Goal: Task Accomplishment & Management: Complete application form

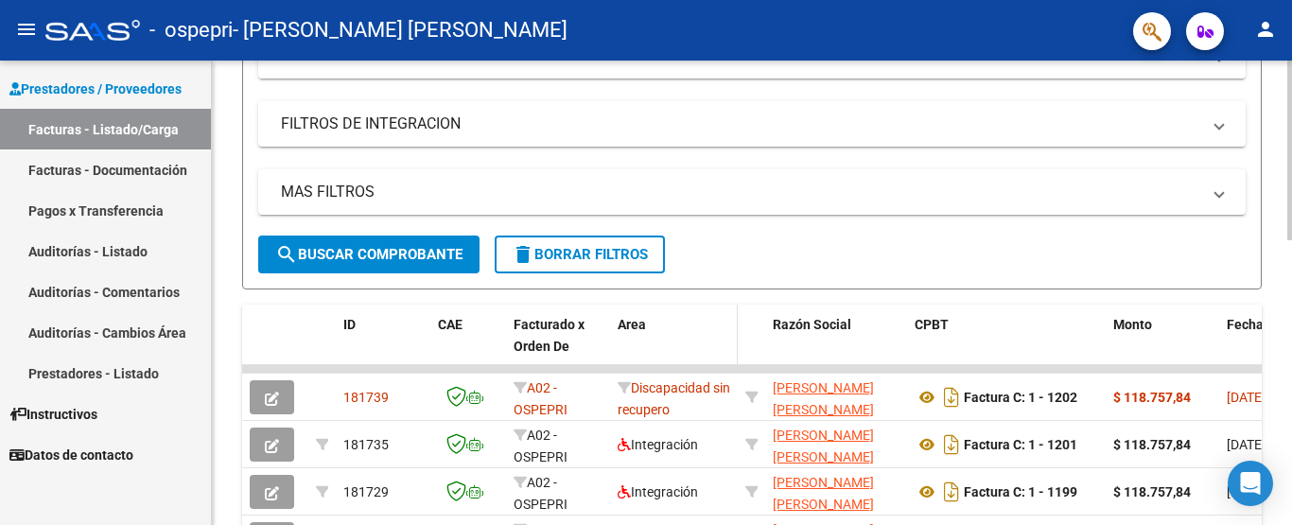
scroll to position [378, 0]
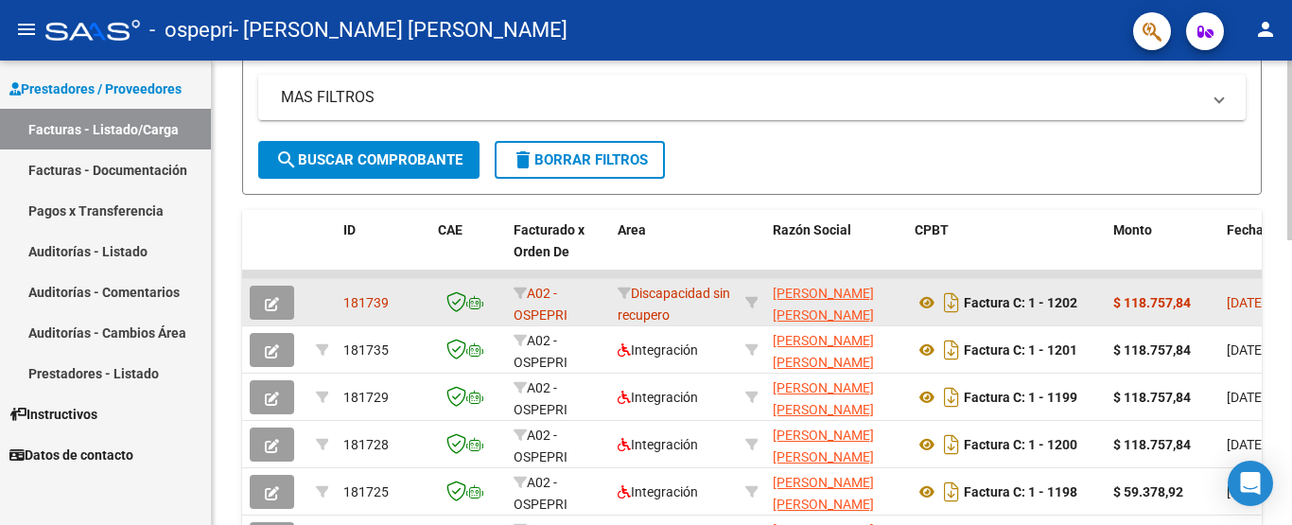
click at [1191, 302] on strong "$ 118.757,84" at bounding box center [1152, 302] width 78 height 15
click at [275, 300] on icon "button" at bounding box center [272, 304] width 14 height 14
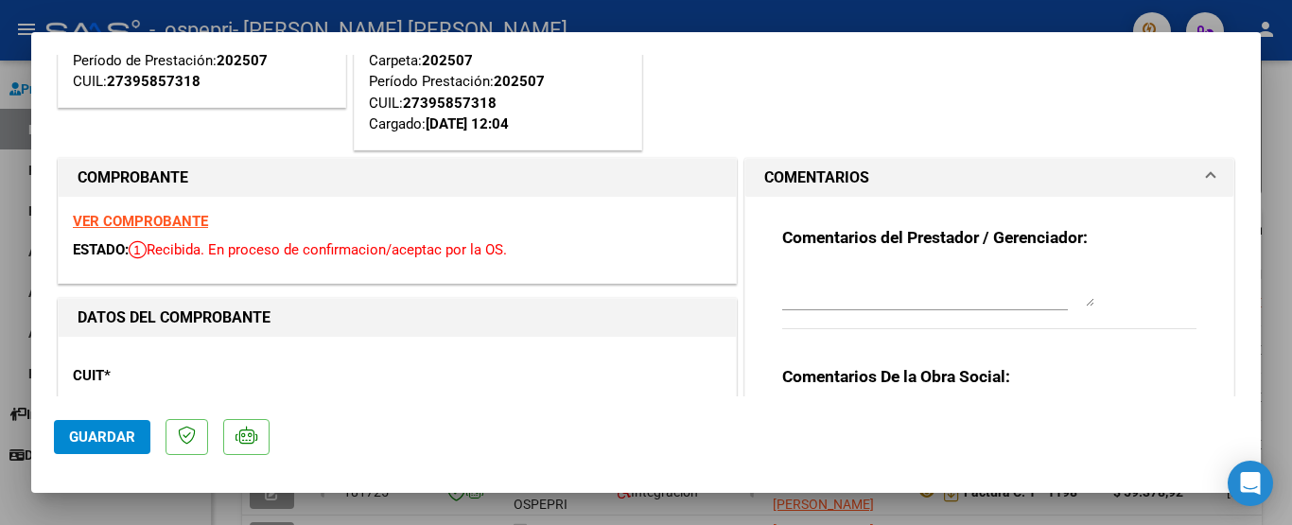
scroll to position [473, 0]
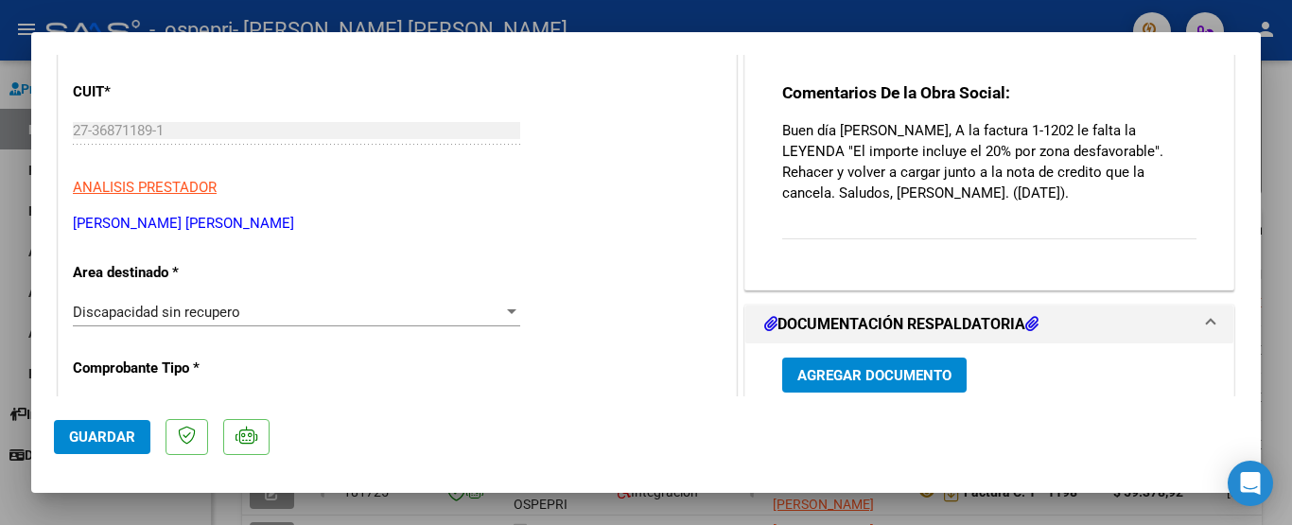
click at [1276, 314] on div at bounding box center [646, 262] width 1292 height 525
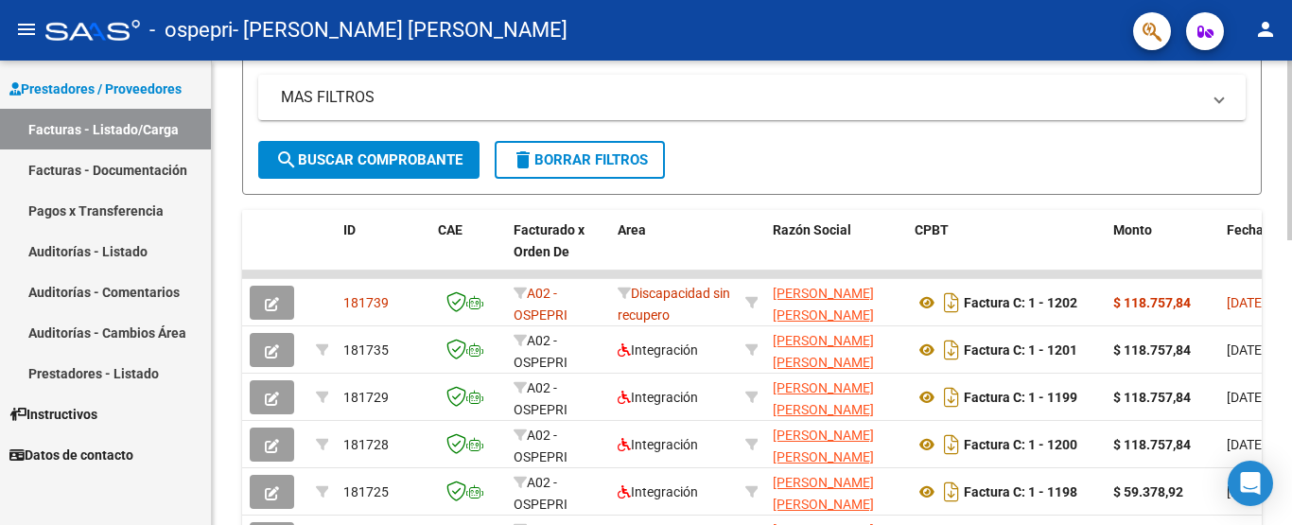
scroll to position [0, 0]
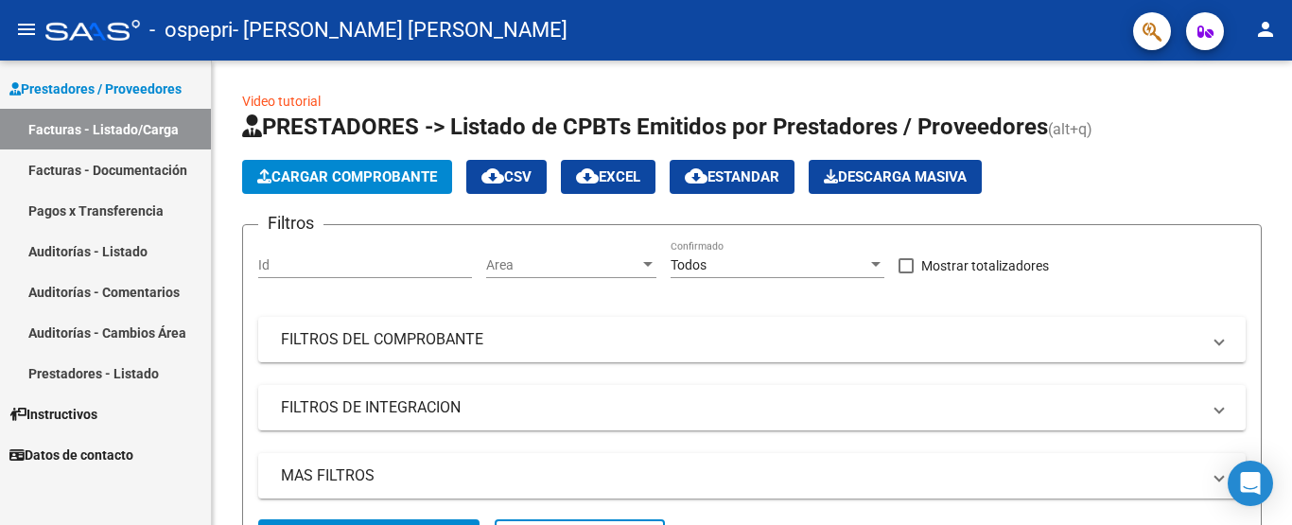
click at [129, 134] on link "Facturas - Listado/Carga" at bounding box center [105, 129] width 211 height 41
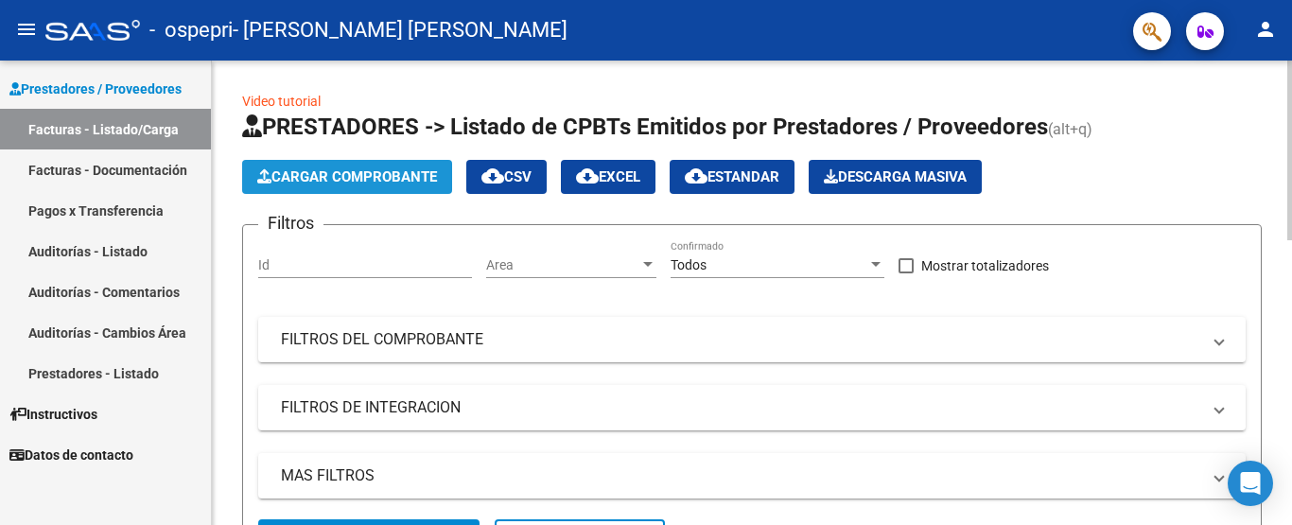
click at [270, 175] on icon "button" at bounding box center [264, 176] width 14 height 14
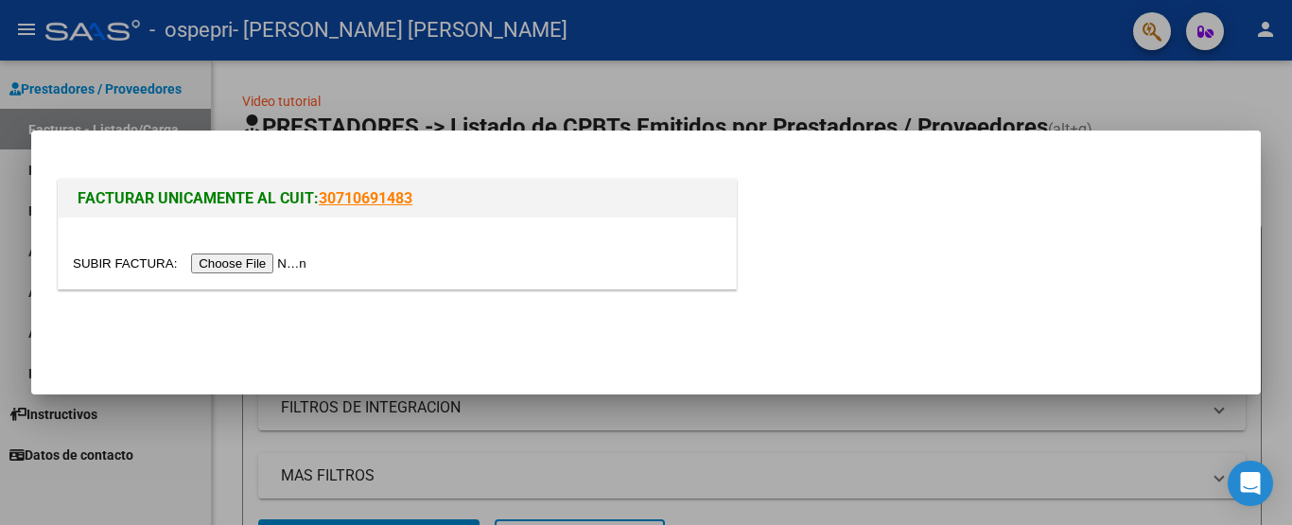
click at [239, 254] on input "file" at bounding box center [192, 264] width 239 height 20
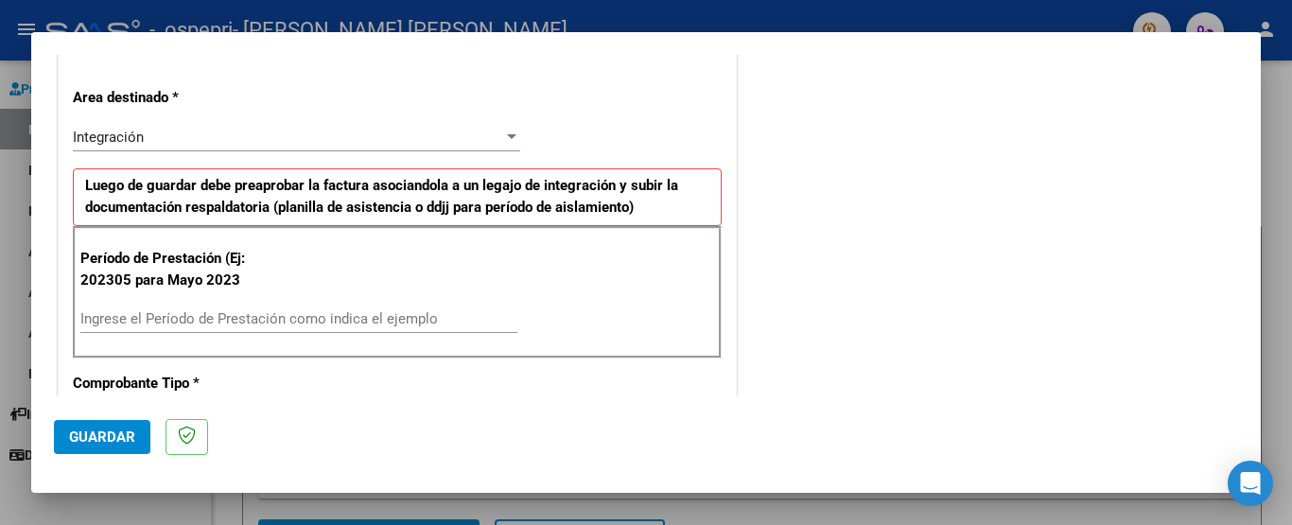
scroll to position [473, 0]
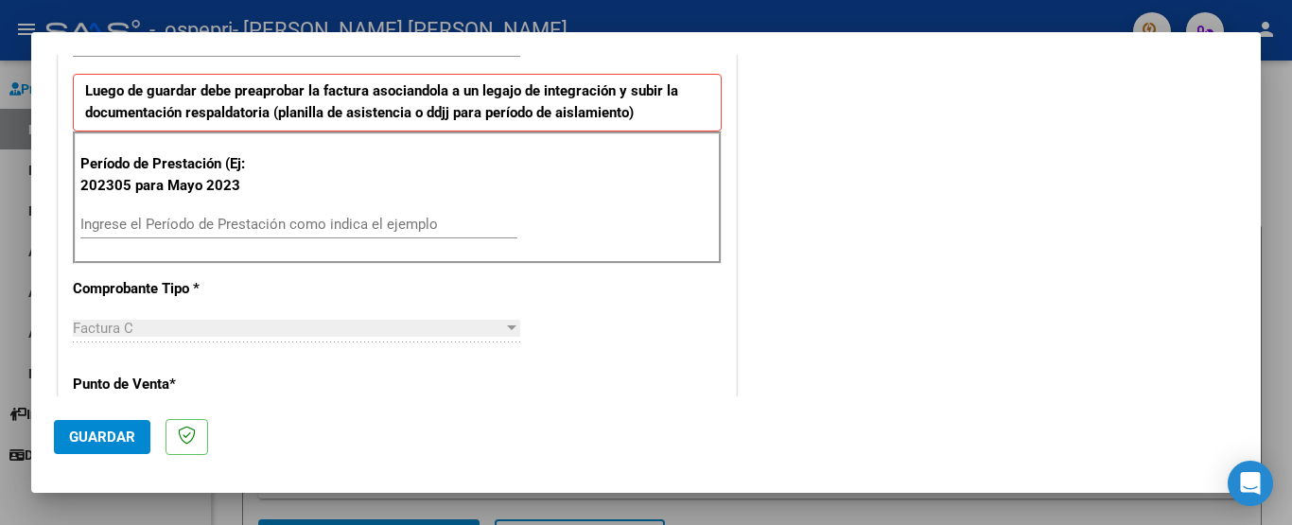
click at [338, 220] on input "Ingrese el Período de Prestación como indica el ejemplo" at bounding box center [298, 224] width 437 height 17
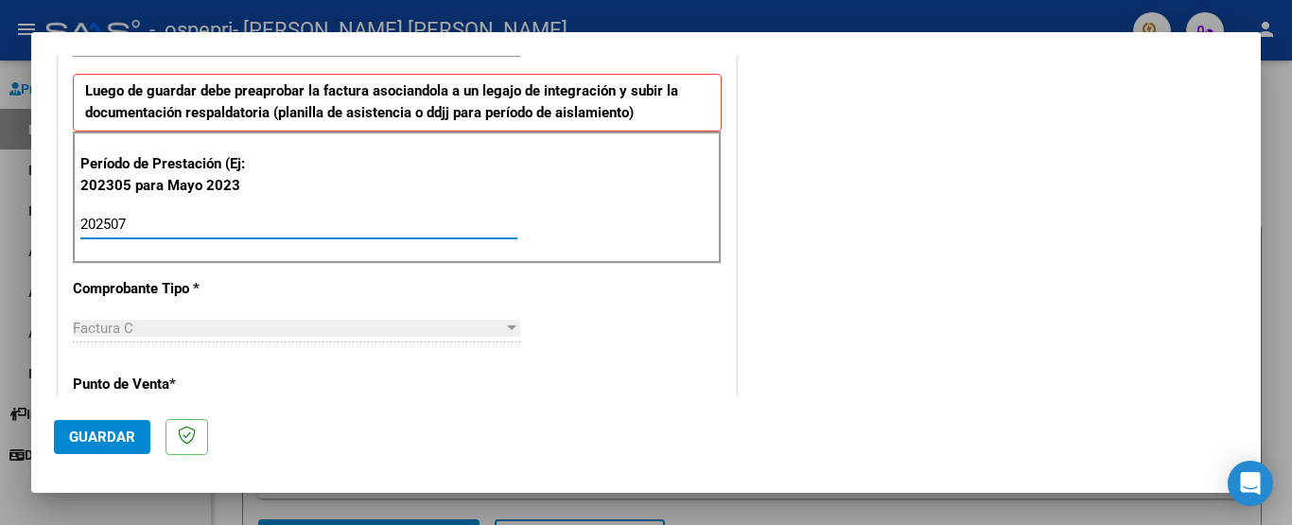
type input "202507"
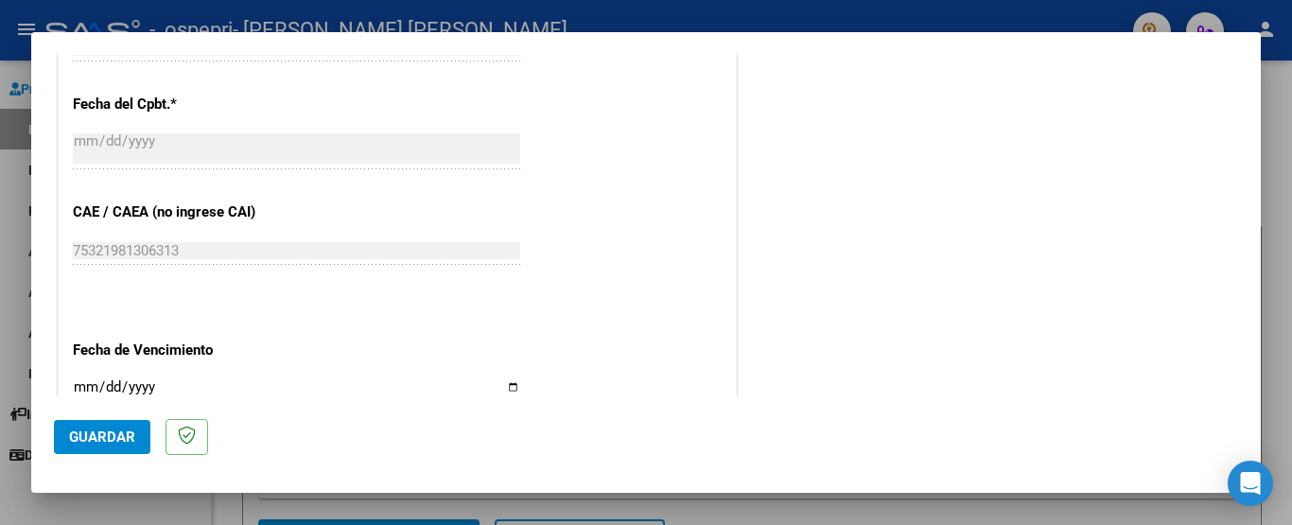
scroll to position [1230, 0]
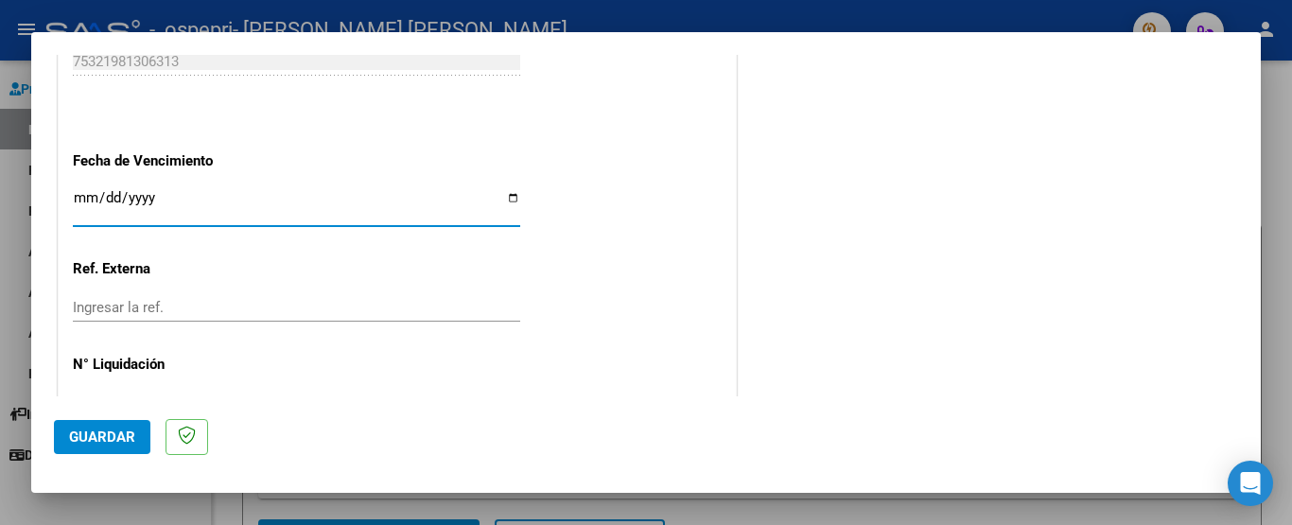
click at [353, 205] on input "Ingresar la fecha" at bounding box center [296, 205] width 447 height 30
click at [512, 196] on input "Ingresar la fecha" at bounding box center [296, 205] width 447 height 30
type input "[DATE]"
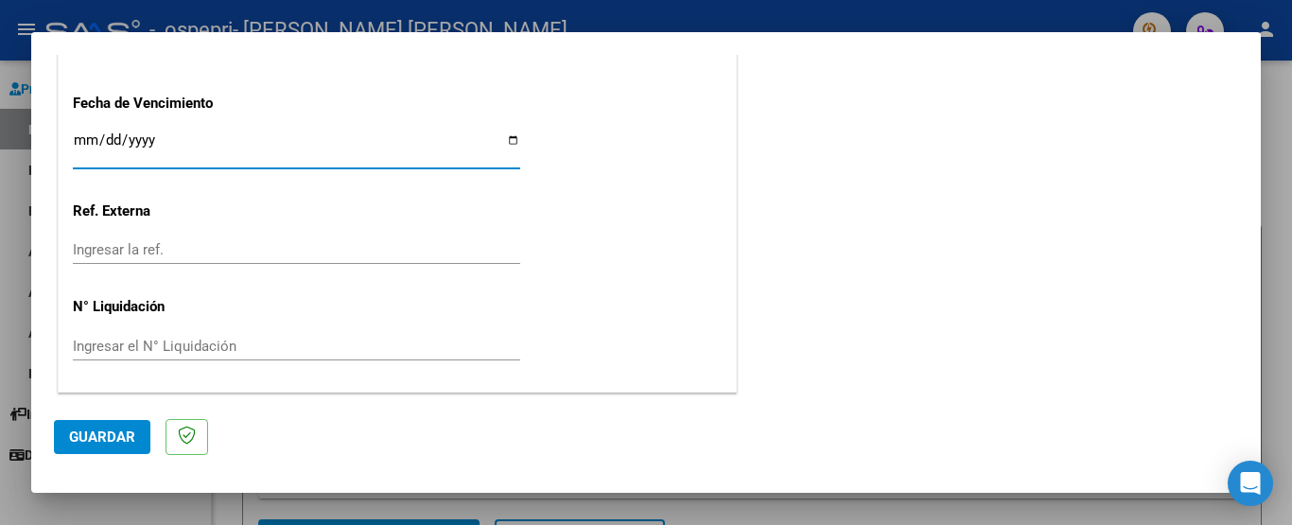
click at [121, 441] on span "Guardar" at bounding box center [102, 437] width 66 height 17
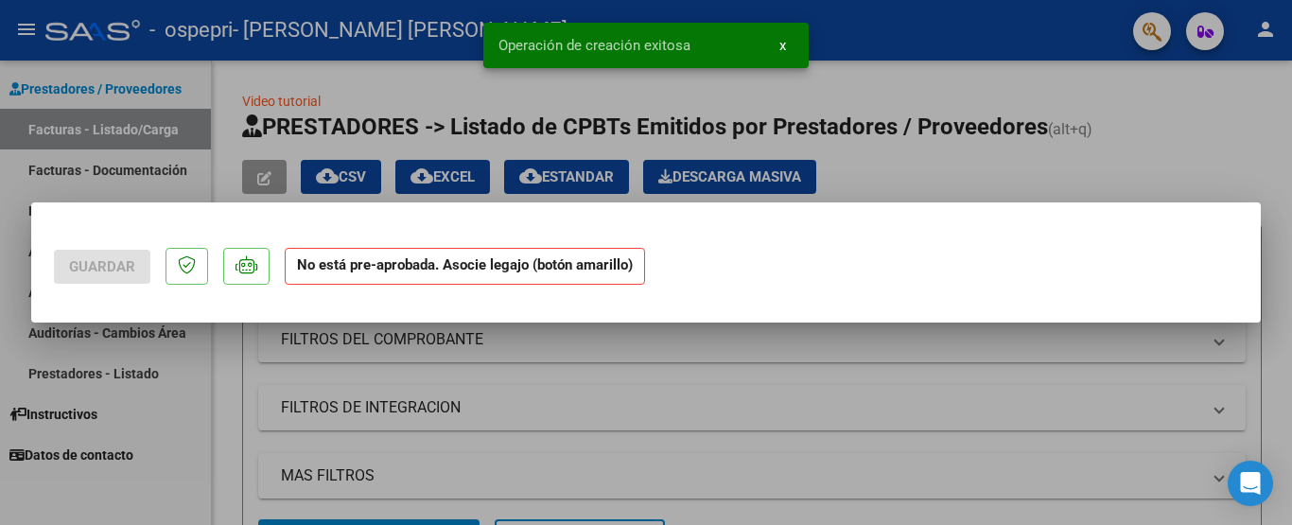
scroll to position [0, 0]
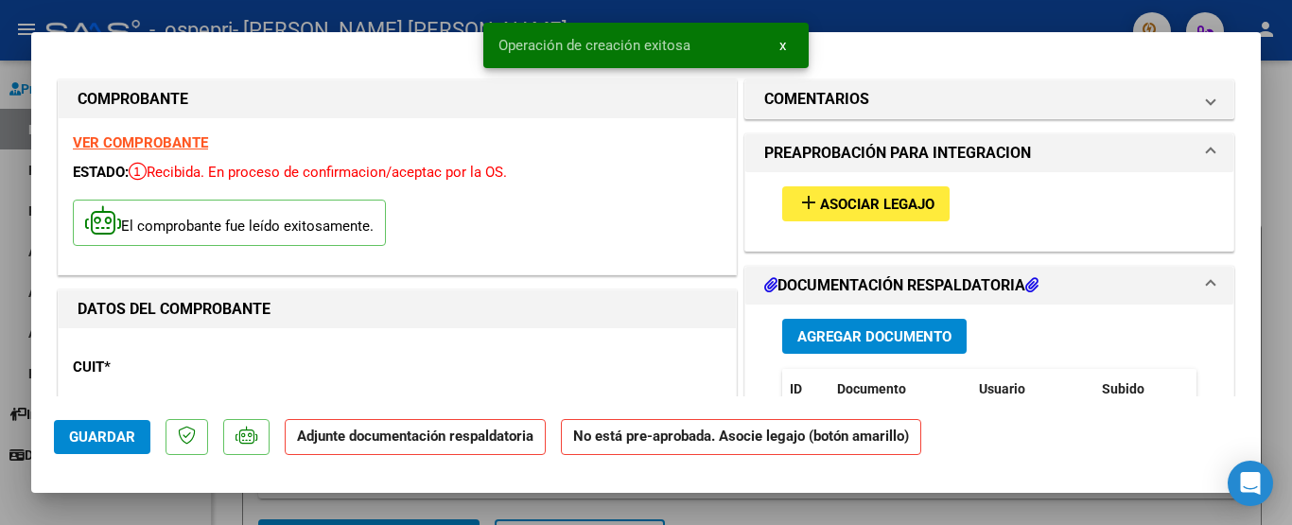
click at [931, 201] on button "add Asociar Legajo" at bounding box center [865, 203] width 167 height 35
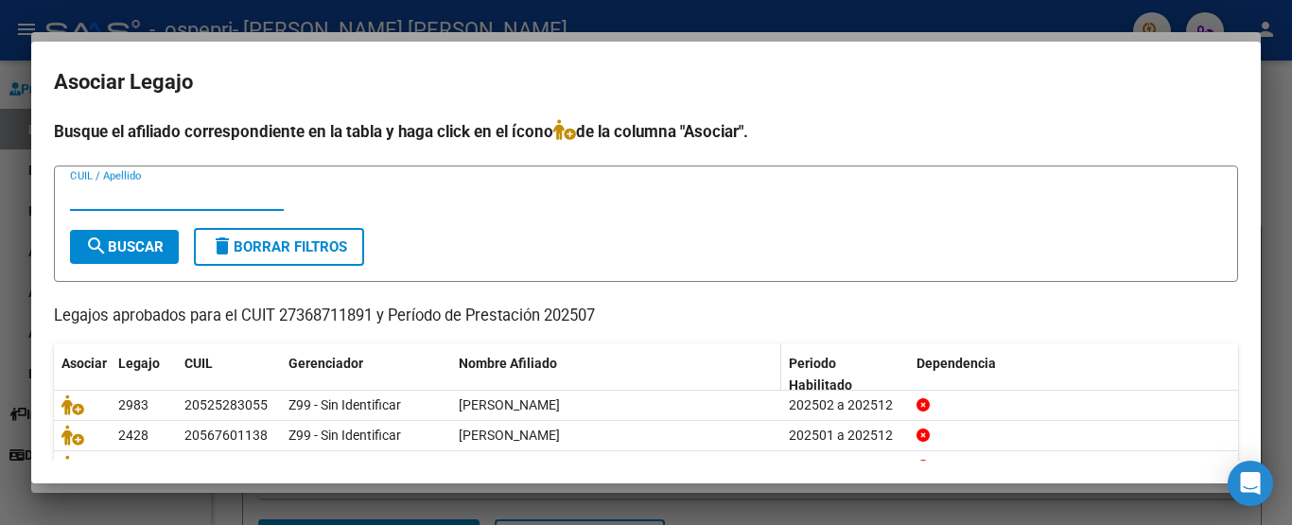
scroll to position [156, 0]
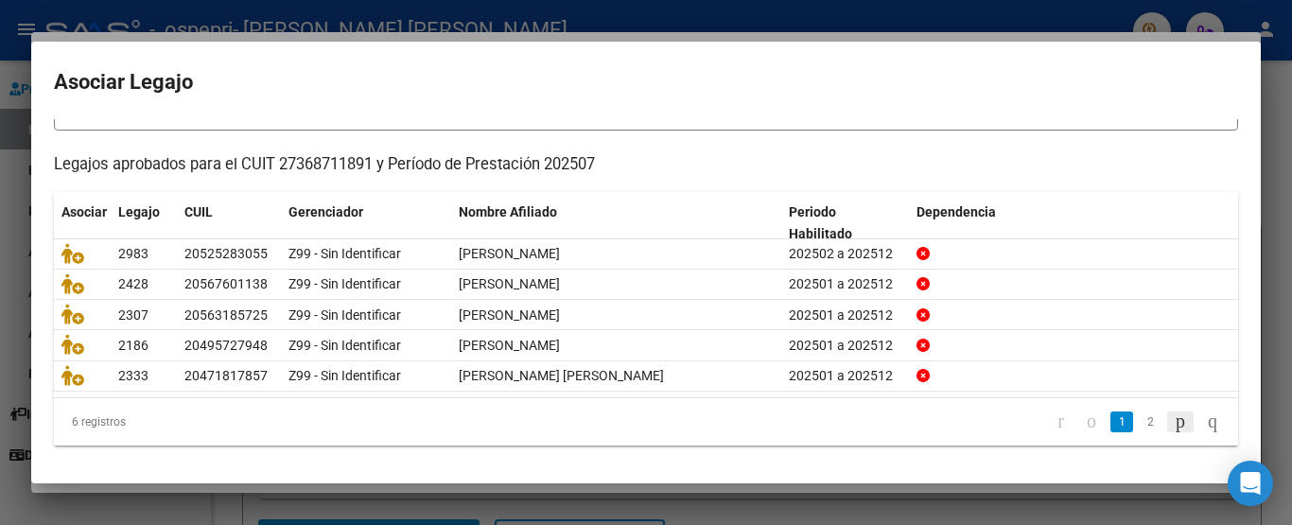
click at [1173, 424] on icon "go to next page" at bounding box center [1180, 421] width 15 height 23
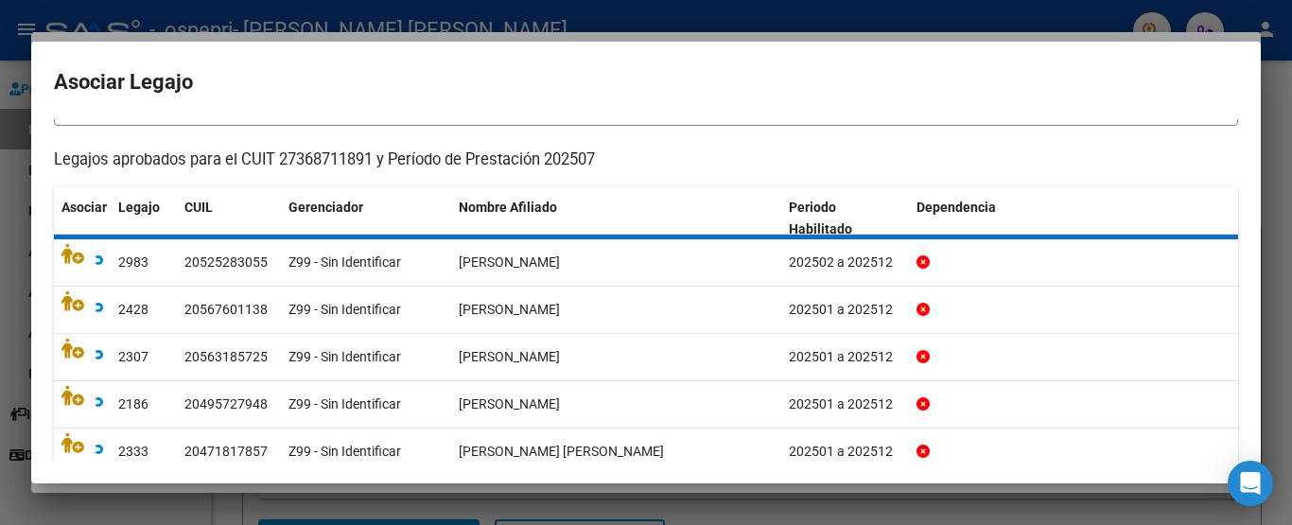
scroll to position [31, 0]
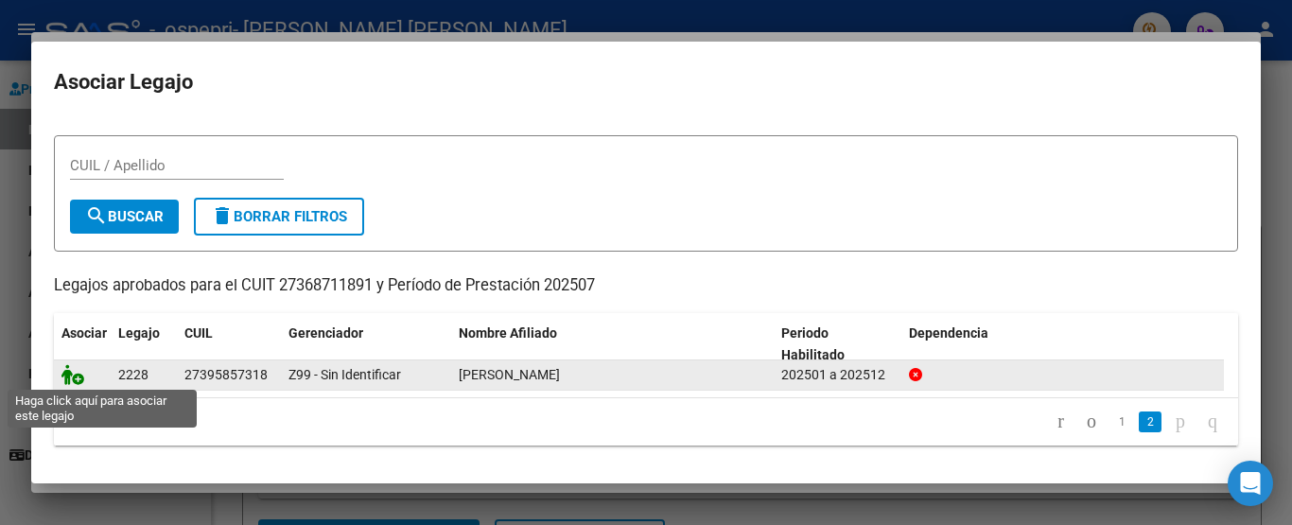
click at [66, 380] on icon at bounding box center [72, 374] width 23 height 21
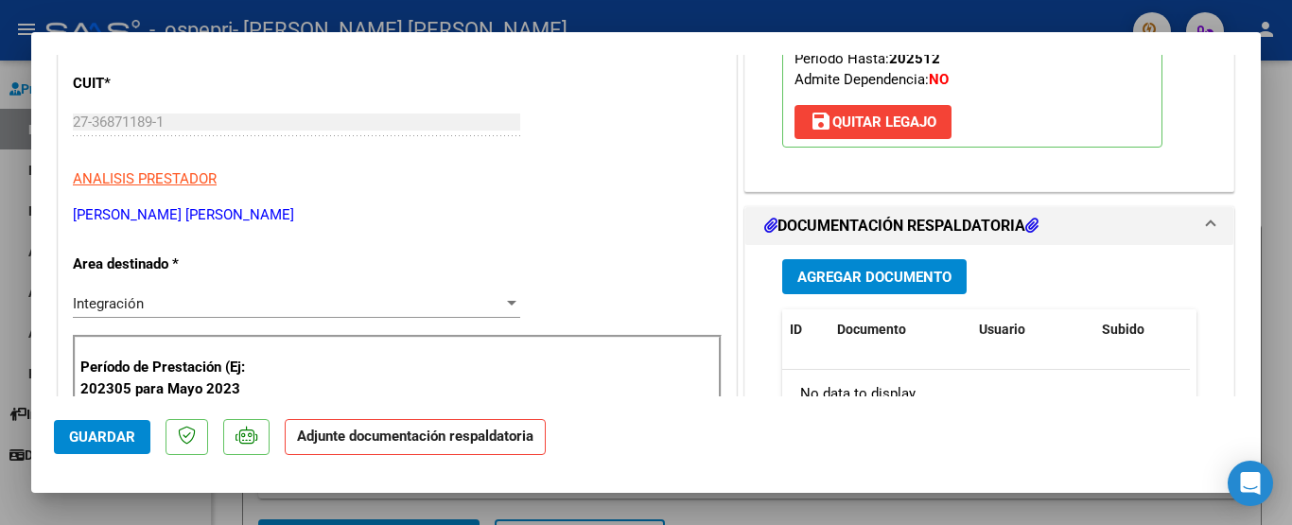
scroll to position [378, 0]
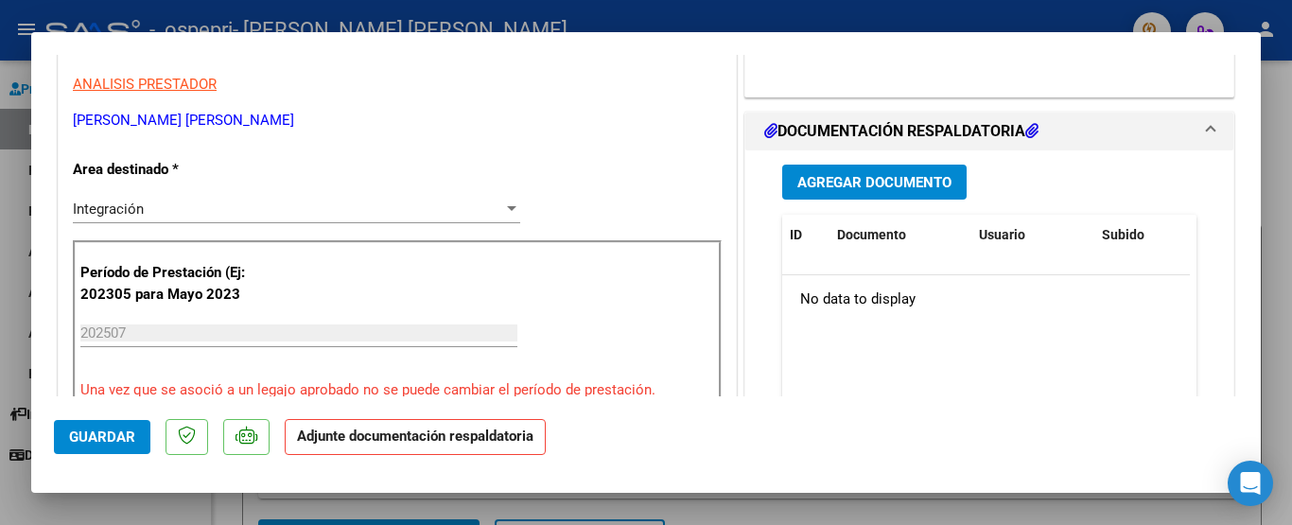
click at [929, 186] on span "Agregar Documento" at bounding box center [874, 182] width 154 height 17
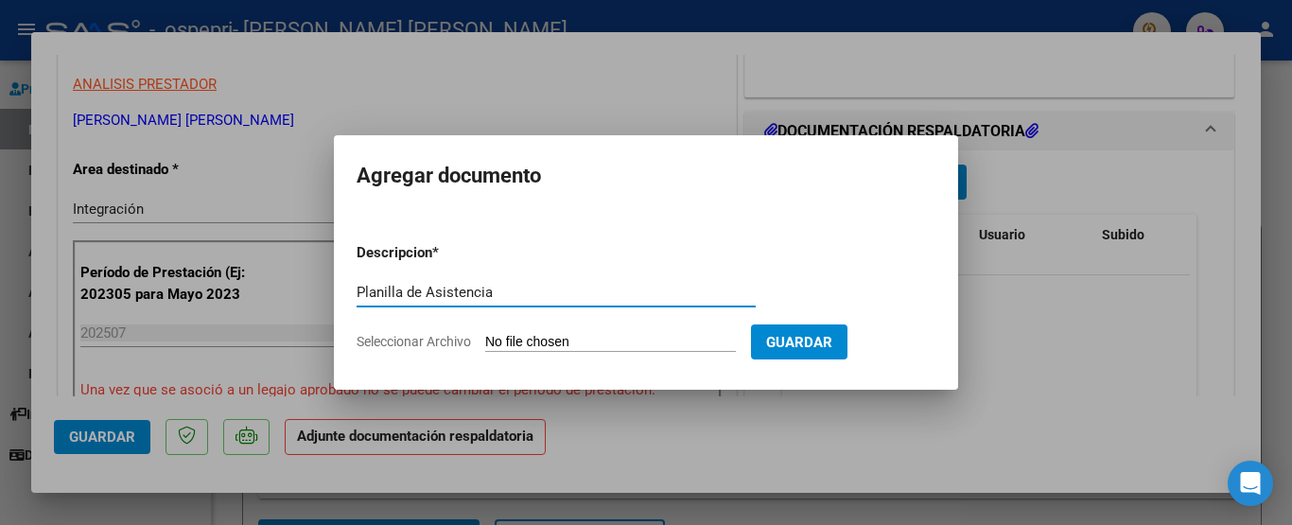
type input "Planilla de Asistencia"
click at [736, 351] on input "Seleccionar Archivo" at bounding box center [610, 343] width 251 height 18
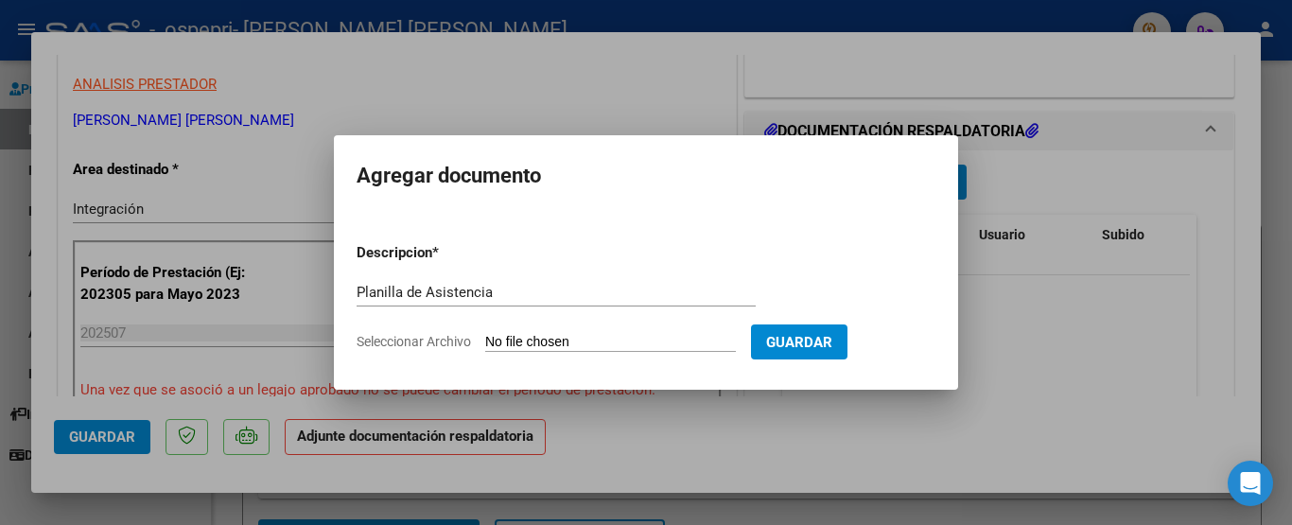
type input "C:\fakepath\[PERSON_NAME][DATE].pdf"
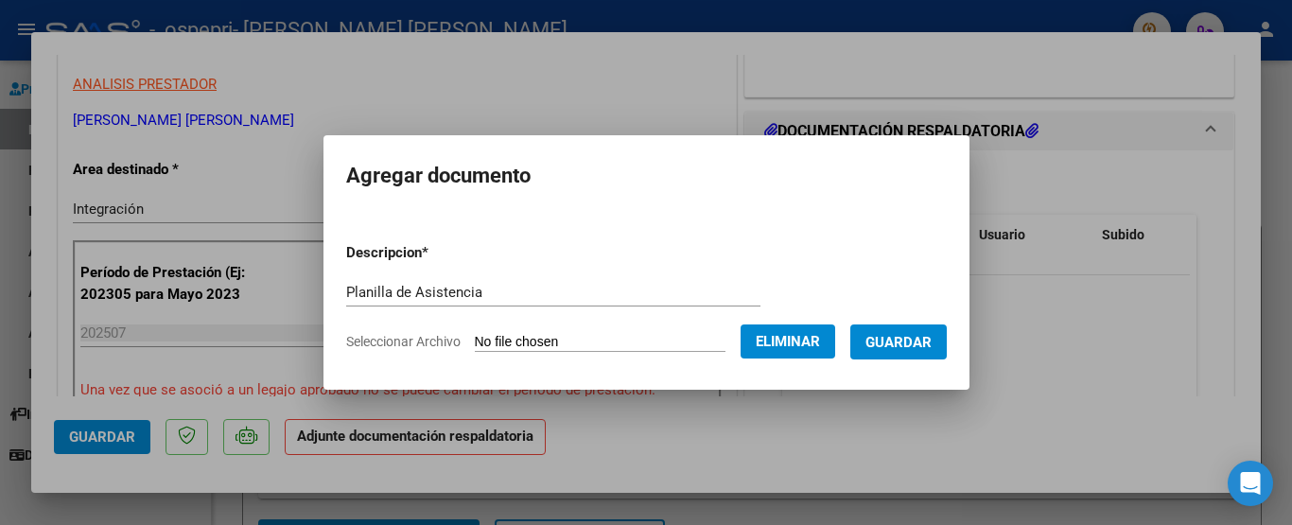
click at [901, 336] on span "Guardar" at bounding box center [899, 342] width 66 height 17
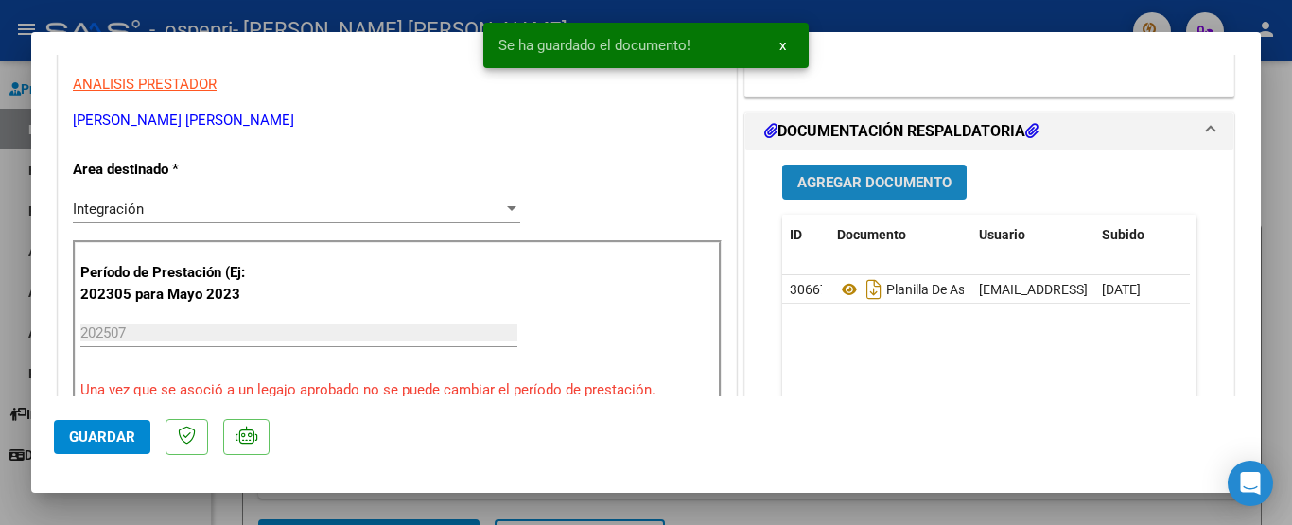
click at [878, 189] on span "Agregar Documento" at bounding box center [874, 182] width 154 height 17
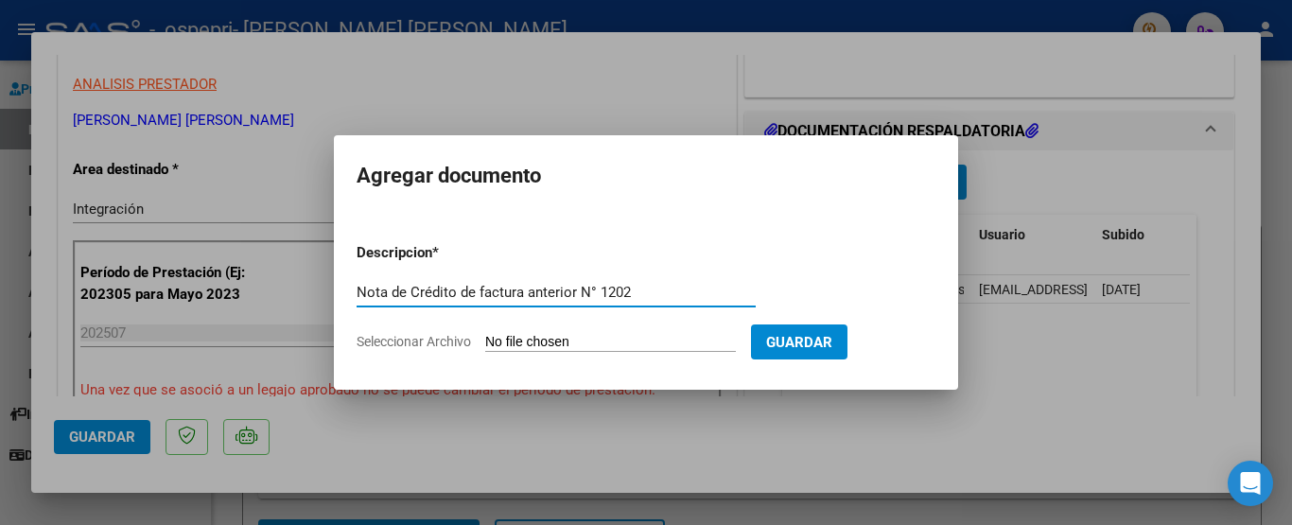
type input "Nota de Crédito de factura anterior N° 1202"
click at [685, 346] on input "Seleccionar Archivo" at bounding box center [610, 343] width 251 height 18
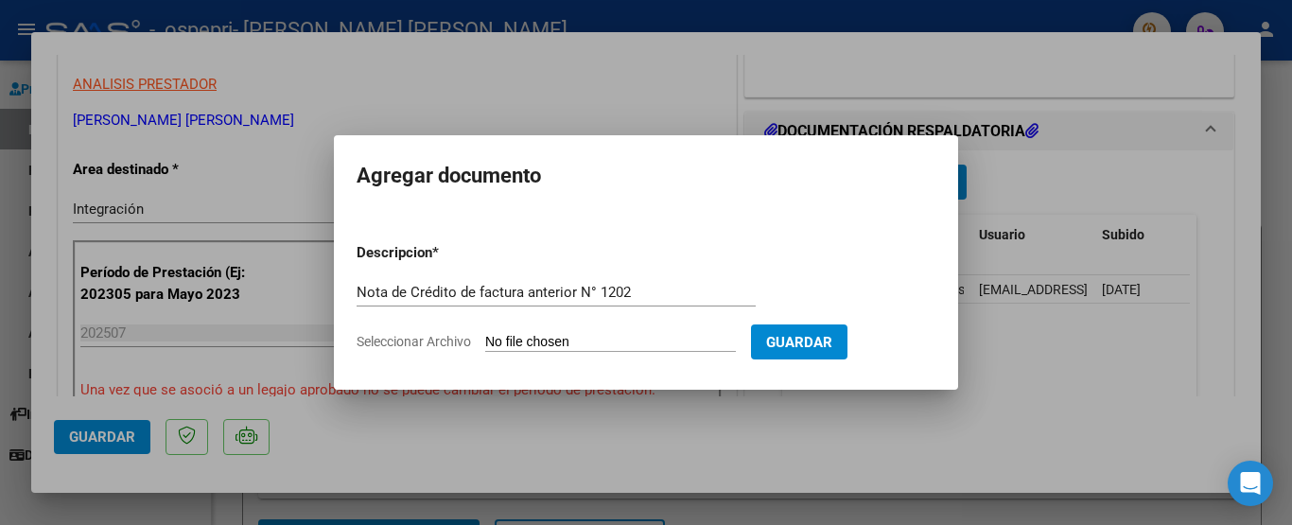
type input "C:\fakepath\27368711891_013_00001_00000105.pdf"
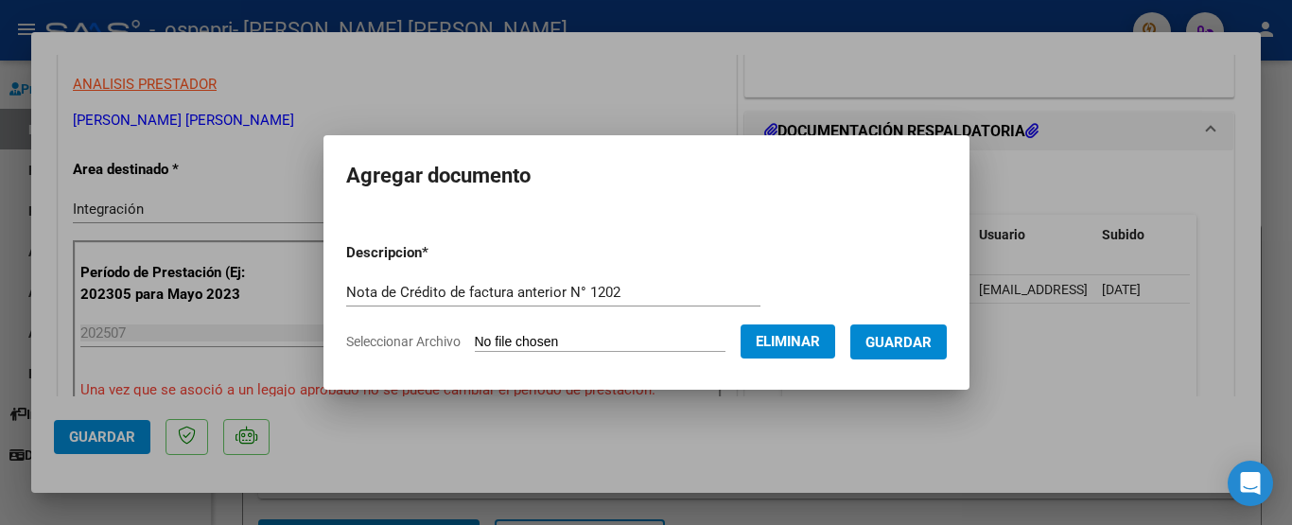
click at [923, 324] on button "Guardar" at bounding box center [898, 341] width 96 height 35
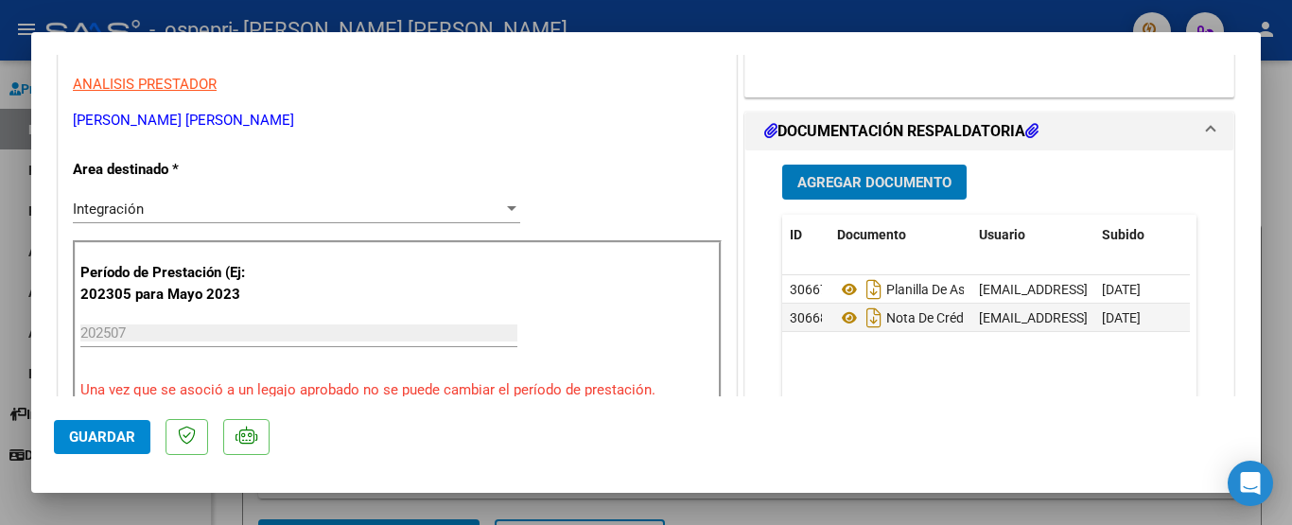
click at [81, 434] on span "Guardar" at bounding box center [102, 437] width 66 height 17
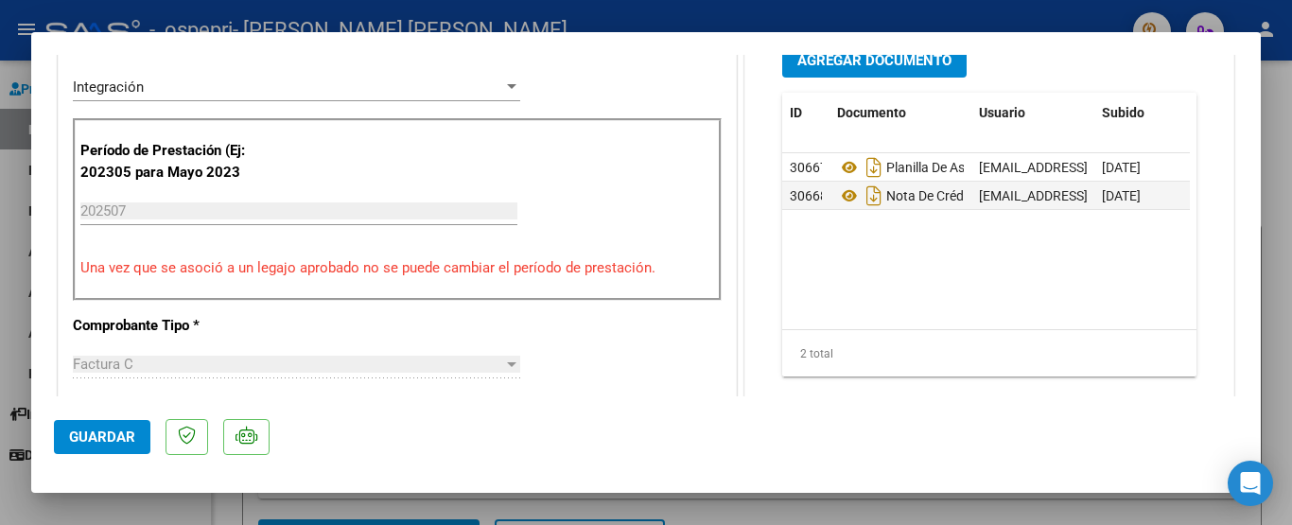
scroll to position [27, 0]
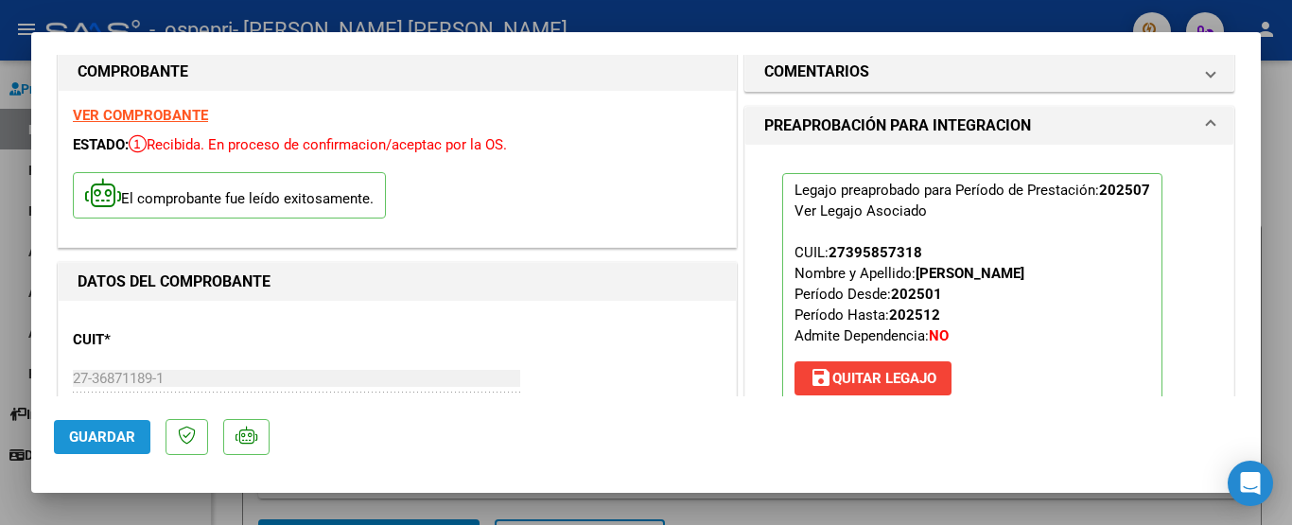
click at [97, 441] on span "Guardar" at bounding box center [102, 437] width 66 height 17
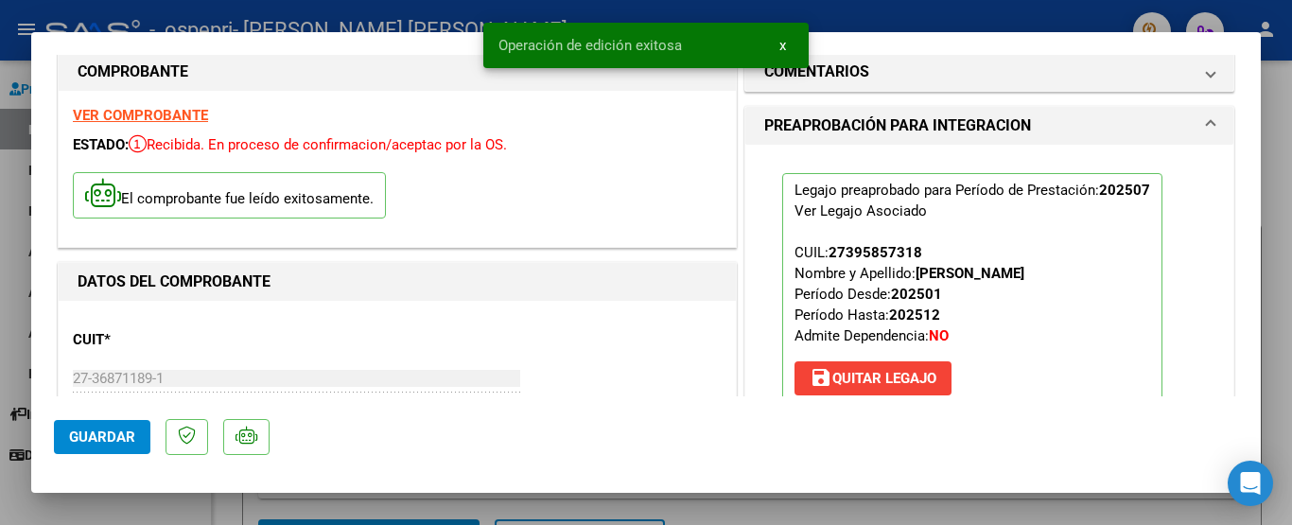
drag, startPoint x: 1268, startPoint y: 96, endPoint x: 983, endPoint y: 197, distance: 302.2
click at [1266, 96] on div at bounding box center [646, 262] width 1292 height 525
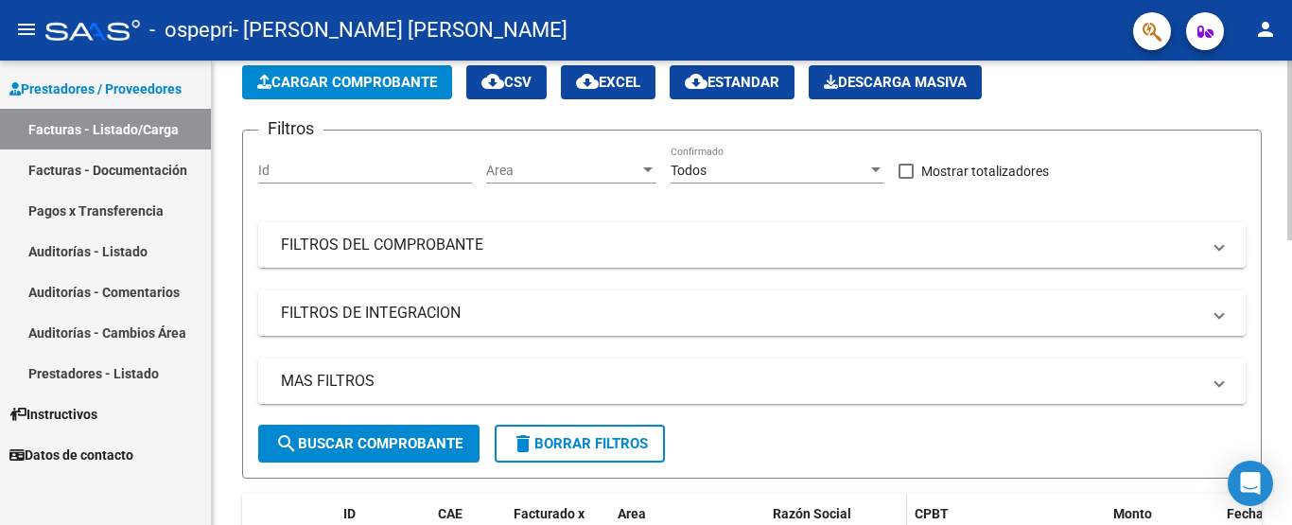
scroll to position [0, 0]
